Goal: Task Accomplishment & Management: Complete application form

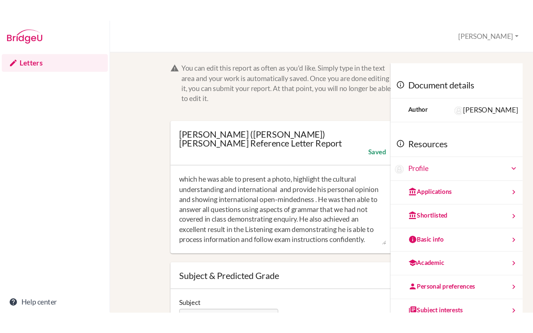
scroll to position [84, 0]
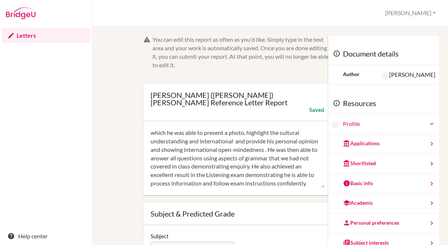
click at [430, 14] on button "[PERSON_NAME]" at bounding box center [410, 13] width 57 height 14
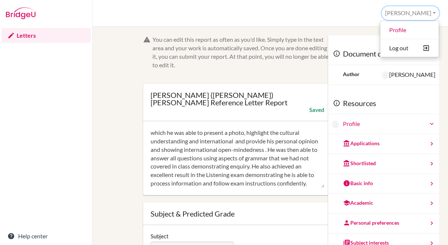
click at [430, 14] on button "[PERSON_NAME]" at bounding box center [410, 13] width 57 height 14
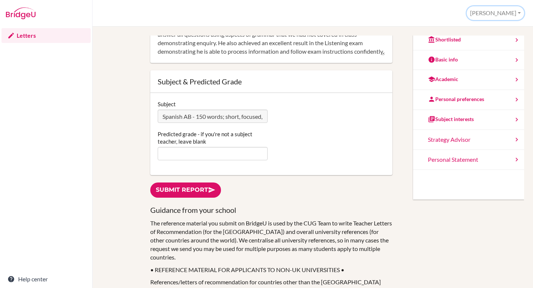
scroll to position [132, 0]
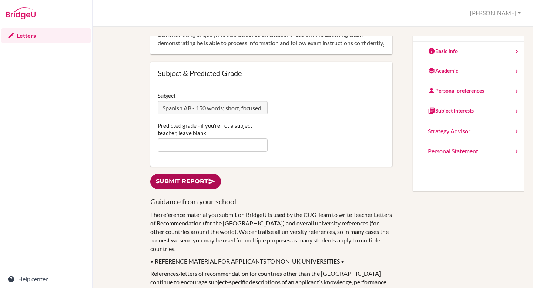
click at [191, 177] on link "Submit report" at bounding box center [185, 181] width 71 height 15
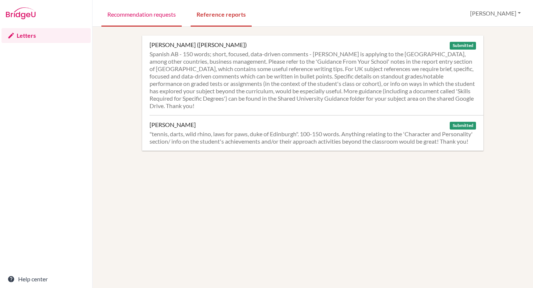
click at [143, 18] on link "Recommendation requests" at bounding box center [141, 14] width 80 height 26
